Goal: Task Accomplishment & Management: Use online tool/utility

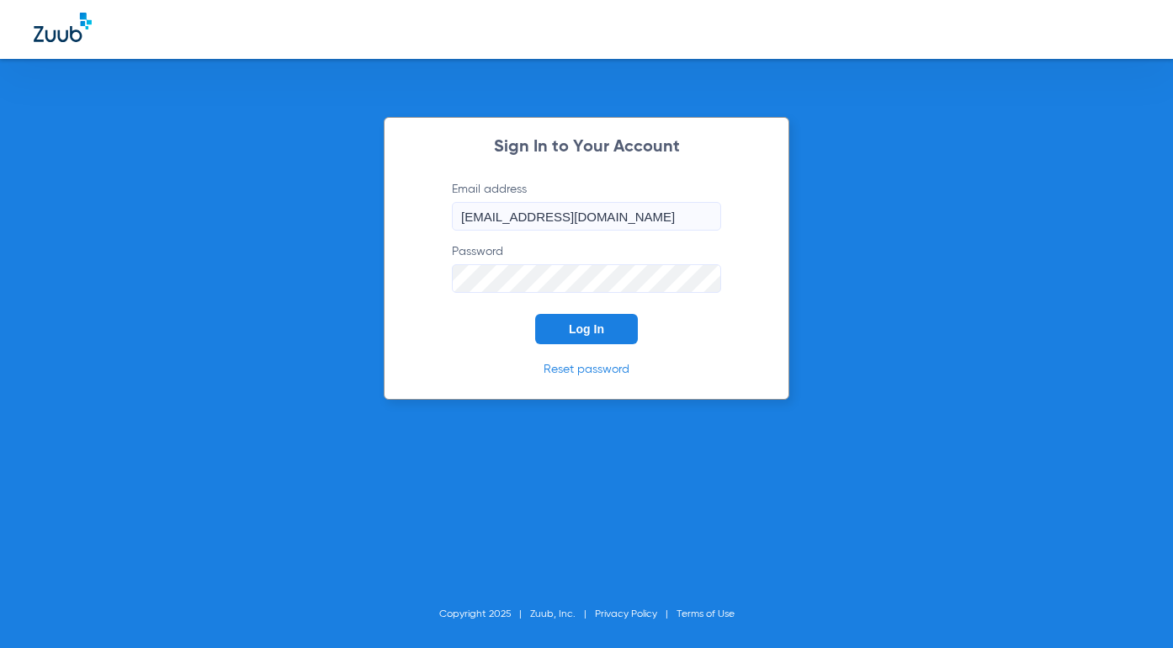
click at [580, 320] on button "Log In" at bounding box center [586, 329] width 103 height 30
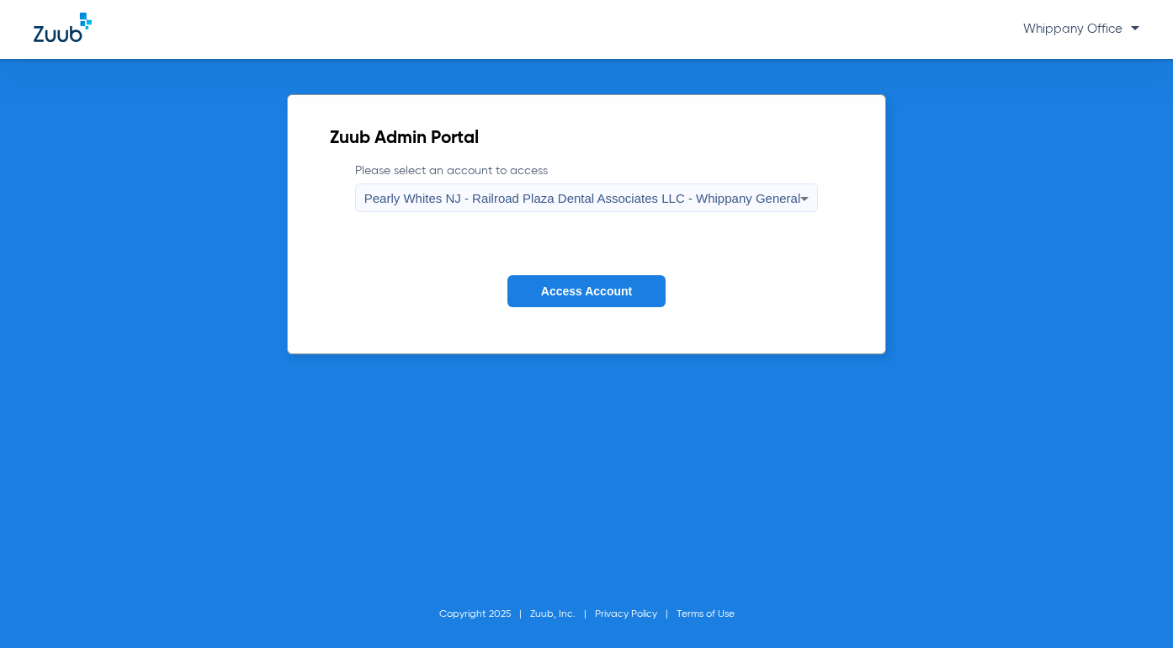
click at [698, 208] on div "Pearly Whites NJ - Railroad Plaza Dental Associates LLC - Whippany General" at bounding box center [582, 198] width 437 height 29
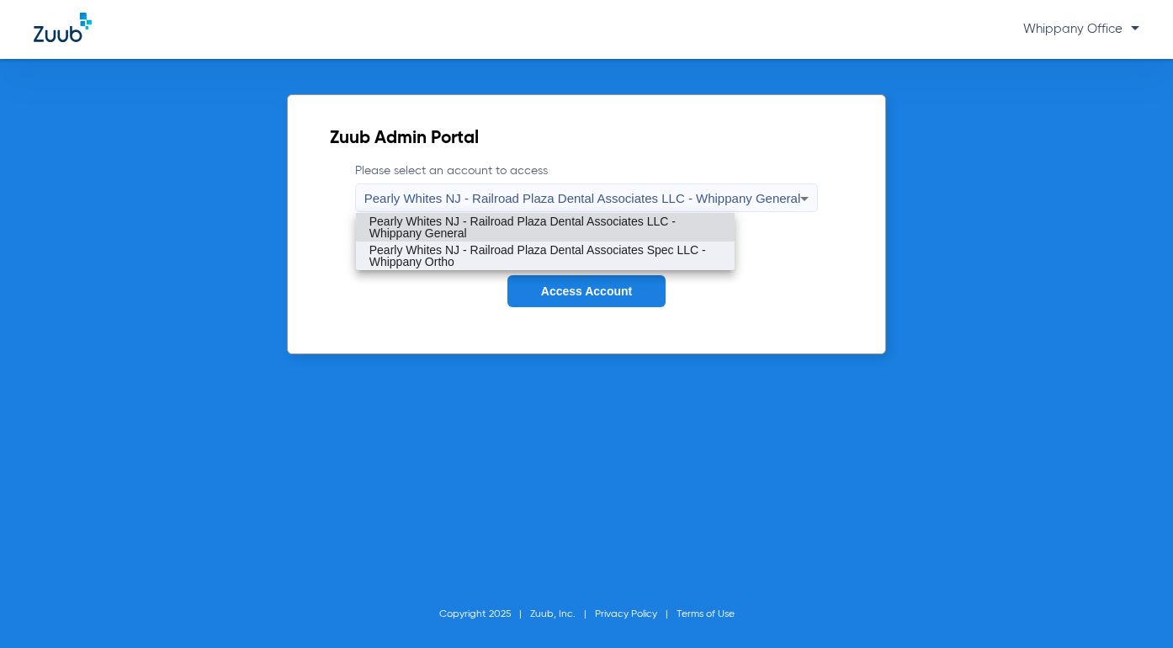
click at [680, 256] on span "Pearly Whites NJ - Railroad Plaza Dental Associates Spec LLC - Whippany Ortho" at bounding box center [545, 256] width 352 height 24
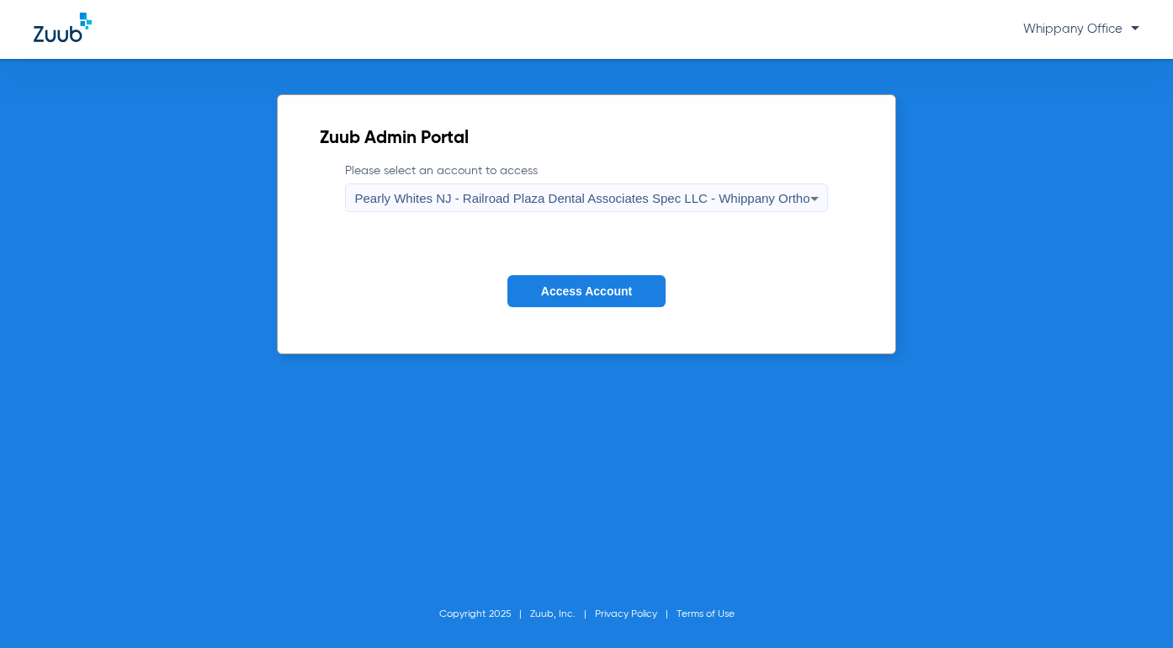
click at [778, 192] on span "Pearly Whites NJ - Railroad Plaza Dental Associates Spec LLC - Whippany Ortho" at bounding box center [581, 198] width 455 height 14
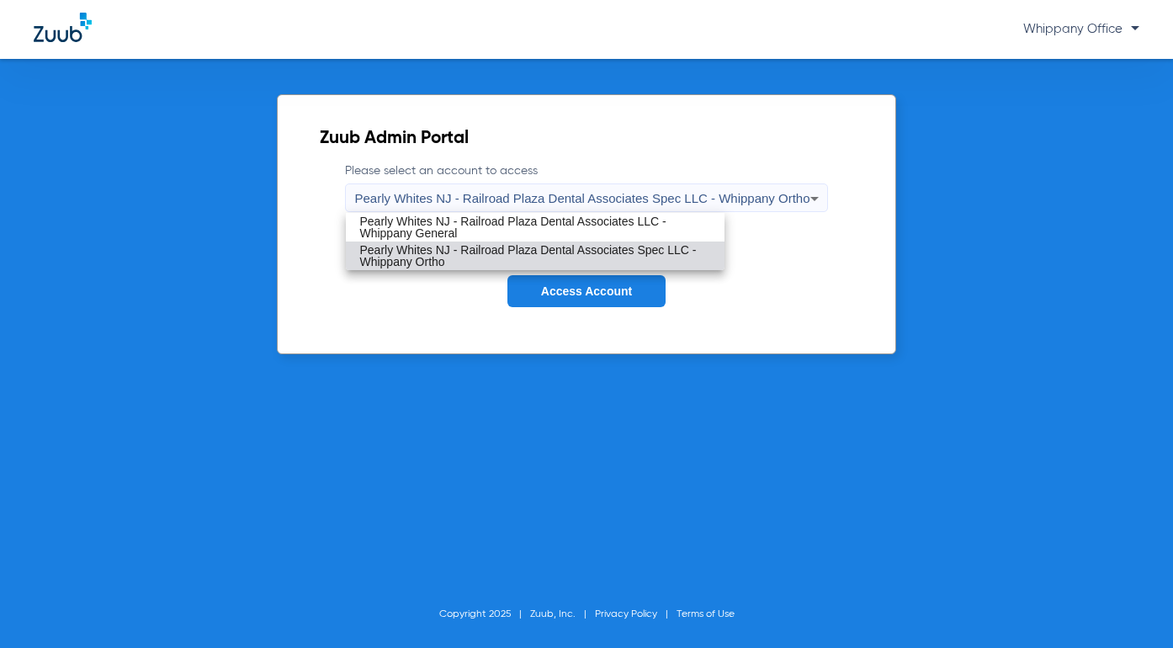
click at [682, 254] on span "Pearly Whites NJ - Railroad Plaza Dental Associates Spec LLC - Whippany Ortho" at bounding box center [535, 256] width 352 height 24
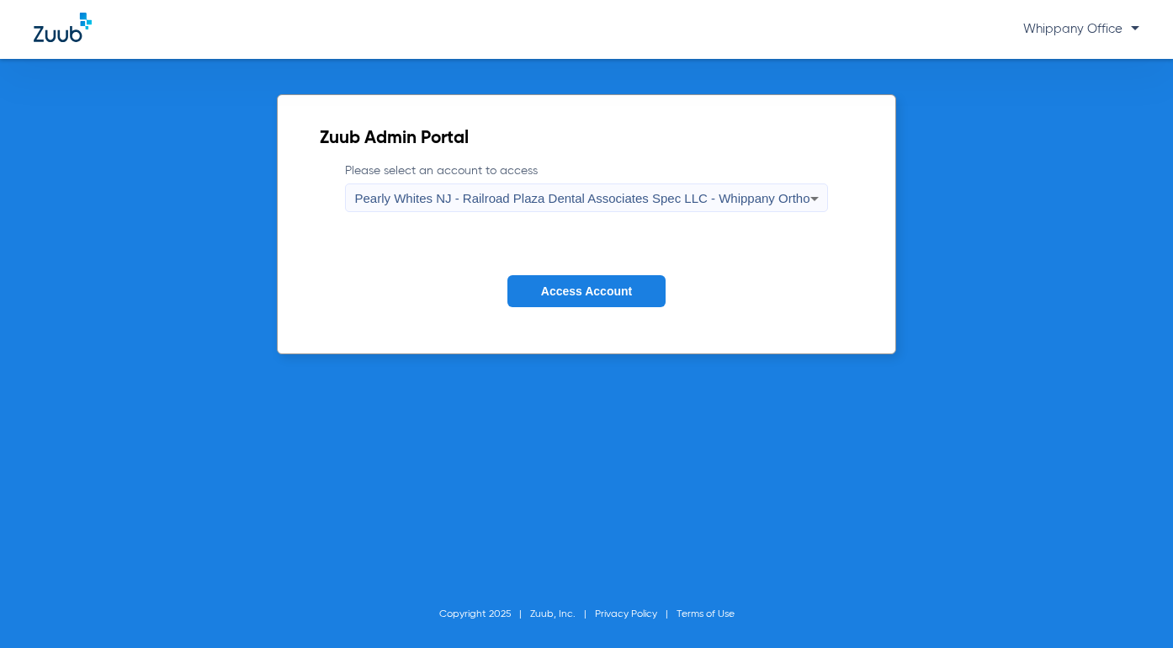
click at [643, 287] on button "Access Account" at bounding box center [586, 291] width 158 height 33
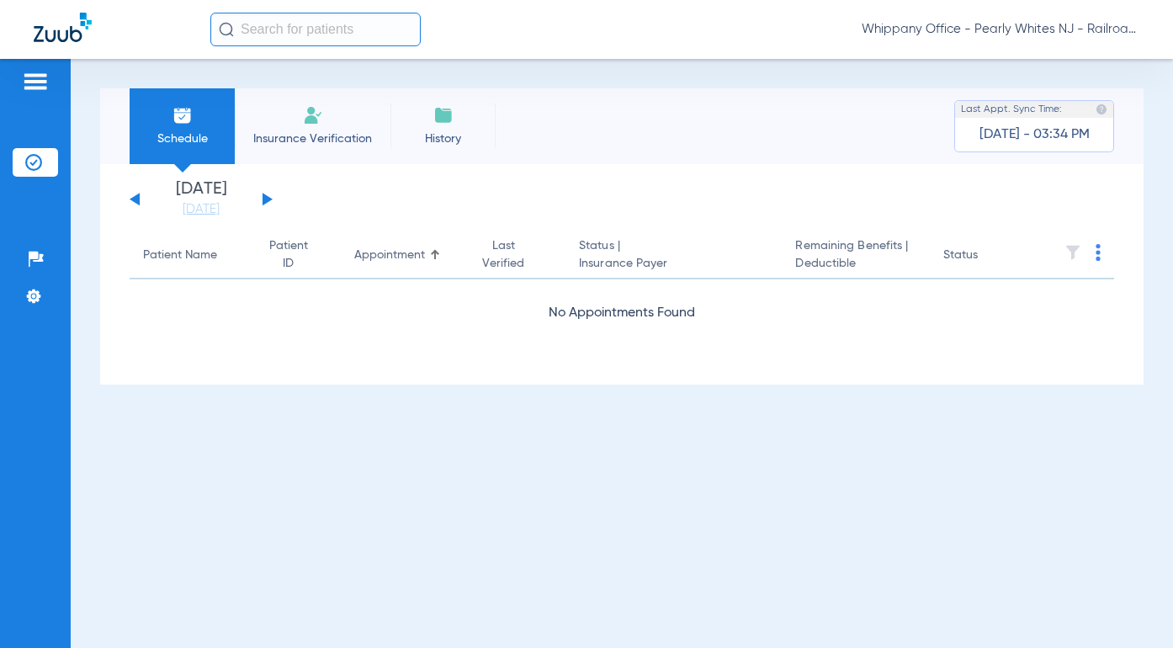
click at [270, 200] on button at bounding box center [267, 199] width 10 height 13
click at [1096, 252] on img at bounding box center [1097, 252] width 5 height 17
click at [1027, 326] on button "Verify All" at bounding box center [1035, 319] width 128 height 34
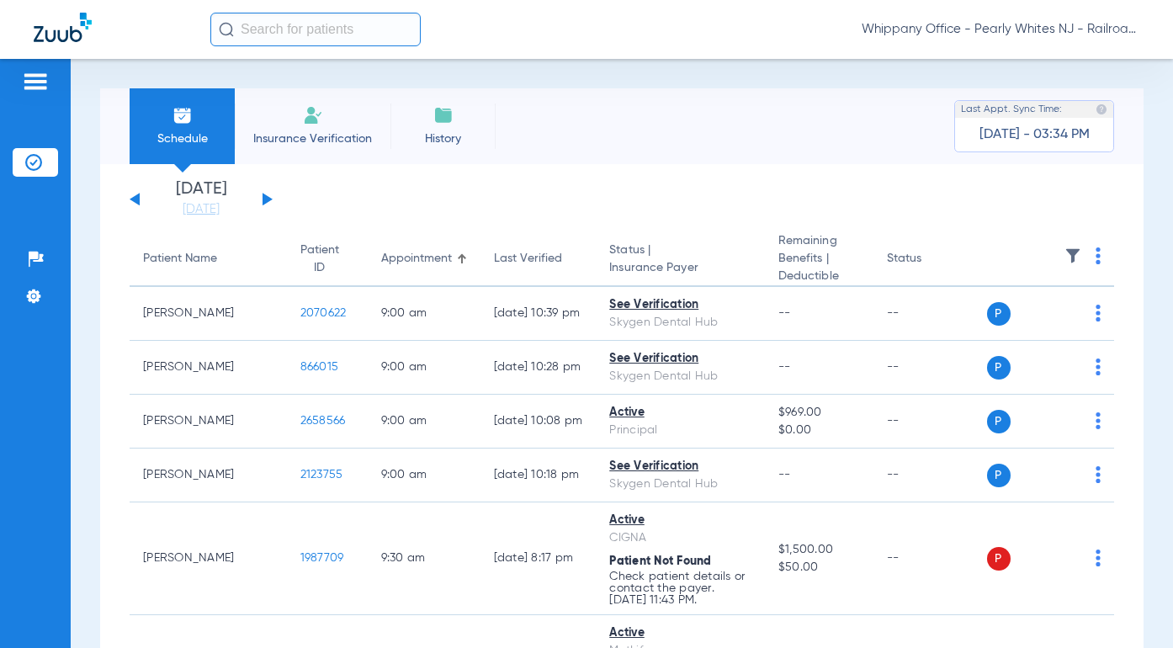
click at [1095, 259] on img at bounding box center [1097, 255] width 5 height 17
click at [1024, 319] on span "Verify All" at bounding box center [1022, 323] width 101 height 12
